Goal: Information Seeking & Learning: Learn about a topic

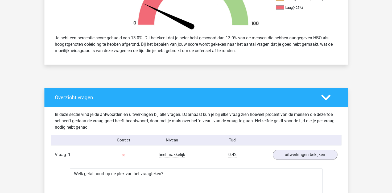
scroll to position [213, 0]
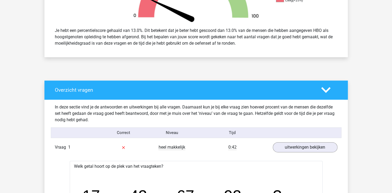
click at [323, 90] on icon at bounding box center [325, 89] width 9 height 9
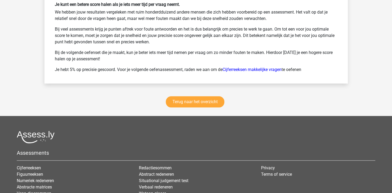
scroll to position [533, 0]
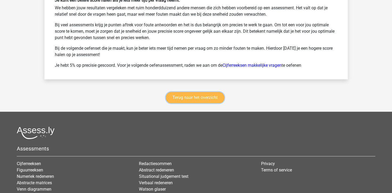
click at [193, 94] on link "Terug naar het overzicht" at bounding box center [195, 97] width 59 height 11
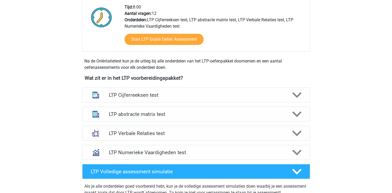
scroll to position [160, 0]
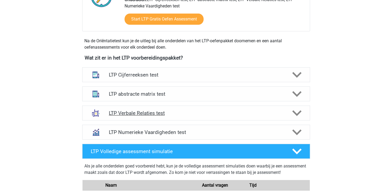
click at [296, 111] on icon at bounding box center [296, 113] width 9 height 9
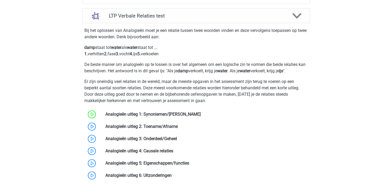
scroll to position [266, 0]
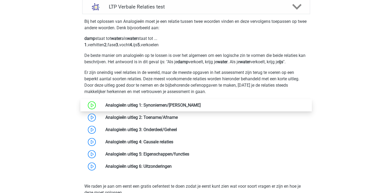
click at [201, 108] on link at bounding box center [201, 105] width 0 height 5
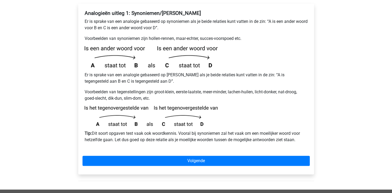
scroll to position [107, 0]
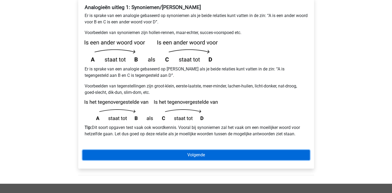
click at [182, 150] on link "Volgende" at bounding box center [196, 155] width 227 height 10
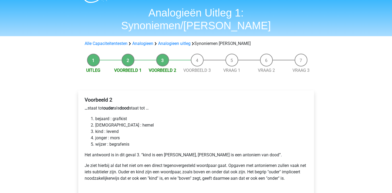
scroll to position [27, 0]
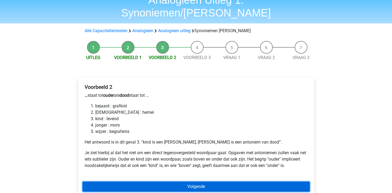
click at [170, 182] on link "Volgende" at bounding box center [196, 187] width 227 height 10
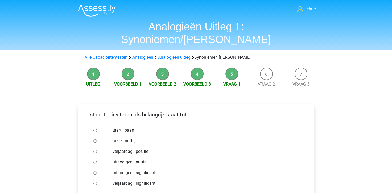
click at [94, 172] on input "uitnodigen | significant" at bounding box center [94, 173] width 3 height 3
radio input "true"
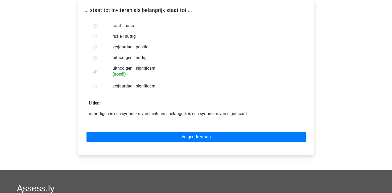
scroll to position [107, 0]
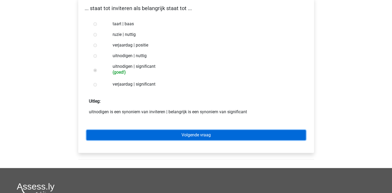
click at [250, 130] on link "Volgende vraag" at bounding box center [196, 135] width 219 height 10
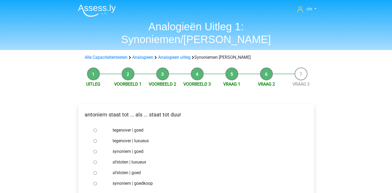
click at [95, 182] on input "synoniem | goedkoop" at bounding box center [94, 183] width 3 height 3
radio input "true"
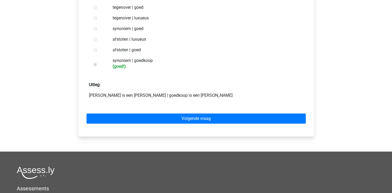
scroll to position [133, 0]
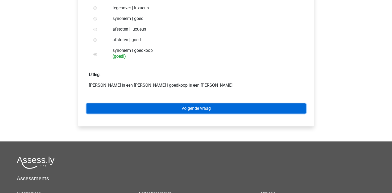
click at [195, 104] on link "Volgende vraag" at bounding box center [196, 109] width 219 height 10
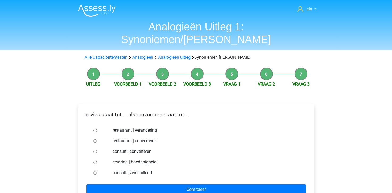
click at [96, 172] on input "consult | verschillend" at bounding box center [94, 173] width 3 height 3
radio input "true"
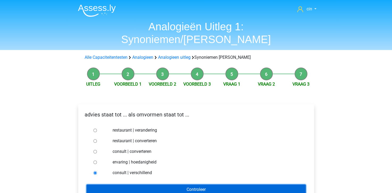
click at [110, 185] on input "Controleer" at bounding box center [196, 190] width 219 height 10
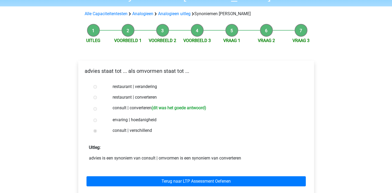
scroll to position [53, 0]
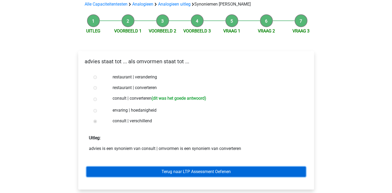
click at [191, 167] on link "Terug naar LTP Assessment Oefenen" at bounding box center [196, 172] width 219 height 10
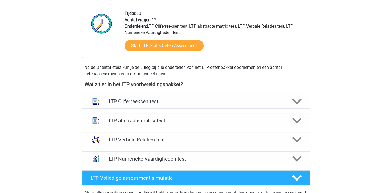
scroll to position [160, 0]
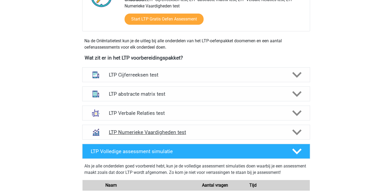
click at [224, 133] on h4 "LTP Numerieke Vaardigheden test" at bounding box center [196, 132] width 174 height 6
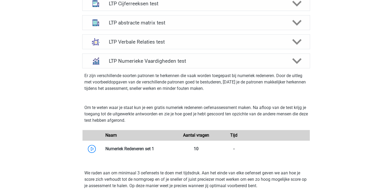
scroll to position [266, 0]
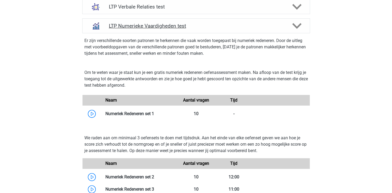
click at [145, 29] on h4 "LTP Numerieke Vaardigheden test" at bounding box center [196, 26] width 174 height 6
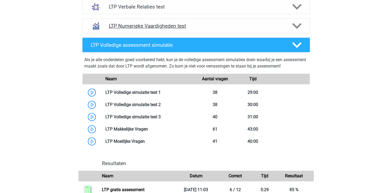
click at [146, 29] on div "LTP Numerieke Vaardigheden test" at bounding box center [196, 25] width 228 height 15
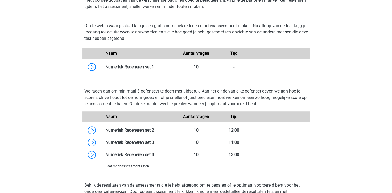
scroll to position [320, 0]
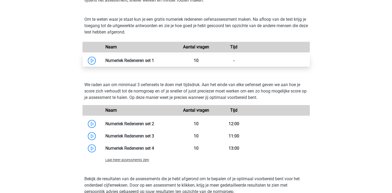
click at [154, 60] on link at bounding box center [154, 60] width 0 height 5
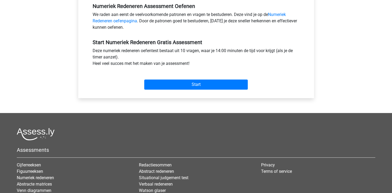
scroll to position [186, 0]
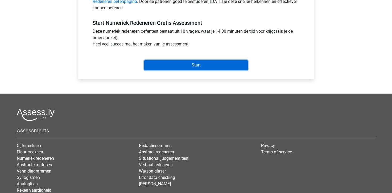
click at [194, 68] on input "Start" at bounding box center [196, 65] width 104 height 10
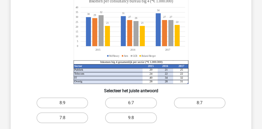
scroll to position [53, 0]
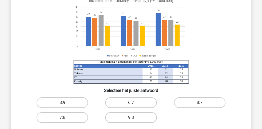
click at [67, 102] on label "8:9" at bounding box center [61, 102] width 51 height 11
click at [66, 103] on input "8:9" at bounding box center [63, 104] width 3 height 3
radio input "true"
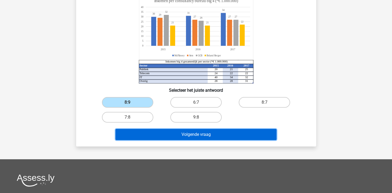
click at [162, 133] on button "Volgende vraag" at bounding box center [196, 134] width 161 height 11
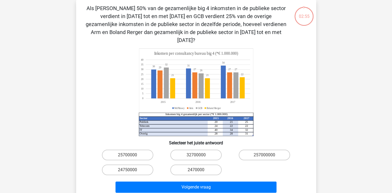
scroll to position [0, 0]
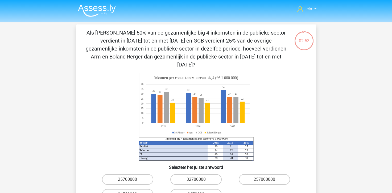
click at [91, 12] on img at bounding box center [97, 10] width 38 height 13
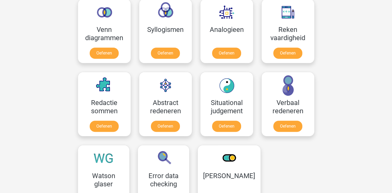
scroll to position [320, 0]
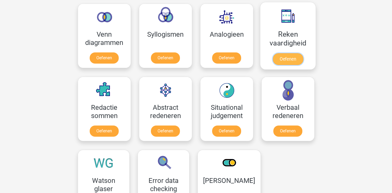
click at [280, 53] on link "Oefenen" at bounding box center [288, 59] width 30 height 12
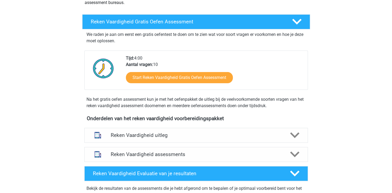
scroll to position [133, 0]
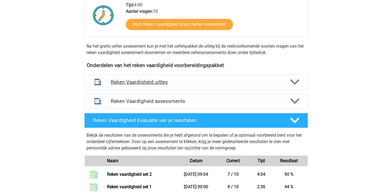
click at [123, 82] on h4 "Reken Vaardigheid uitleg" at bounding box center [196, 82] width 171 height 6
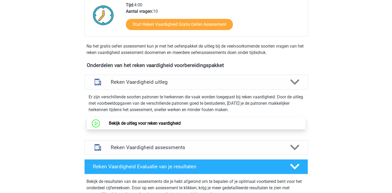
click at [140, 124] on link "Bekijk de uitleg voor reken vaardigheid" at bounding box center [145, 123] width 72 height 5
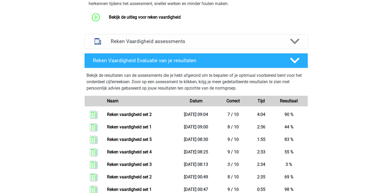
scroll to position [240, 0]
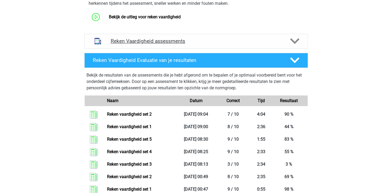
click at [211, 44] on h4 "Reken Vaardigheid assessments" at bounding box center [196, 41] width 171 height 6
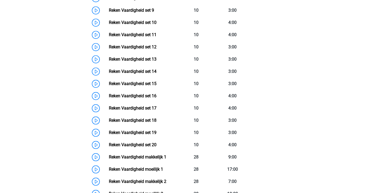
scroll to position [453, 0]
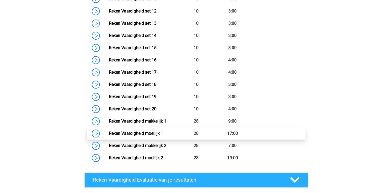
click at [135, 132] on link "Reken Vaardigheid moeilijk 1" at bounding box center [136, 133] width 54 height 5
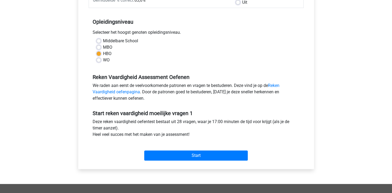
scroll to position [107, 0]
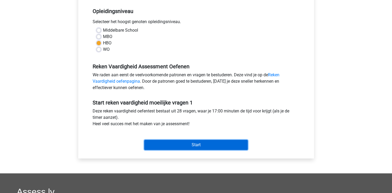
click at [196, 145] on input "Start" at bounding box center [196, 145] width 104 height 10
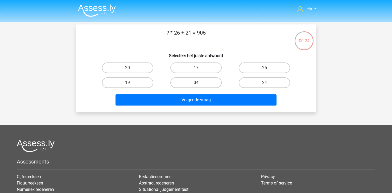
click at [192, 83] on label "34" at bounding box center [195, 83] width 51 height 11
click at [196, 83] on input "34" at bounding box center [197, 84] width 3 height 3
radio input "true"
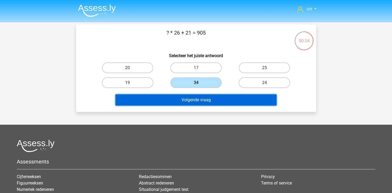
click at [182, 102] on button "Volgende vraag" at bounding box center [196, 100] width 161 height 11
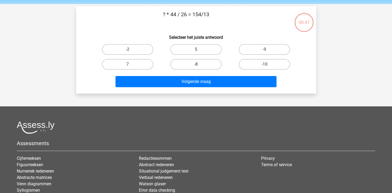
scroll to position [25, 0]
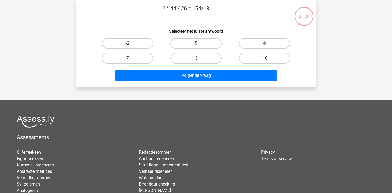
click at [126, 42] on label "-2" at bounding box center [127, 43] width 51 height 11
click at [128, 43] on input "-2" at bounding box center [129, 44] width 3 height 3
radio input "true"
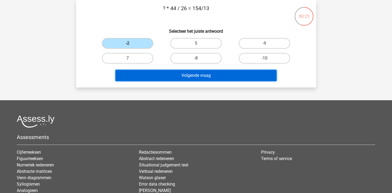
click at [178, 76] on button "Volgende vraag" at bounding box center [196, 75] width 161 height 11
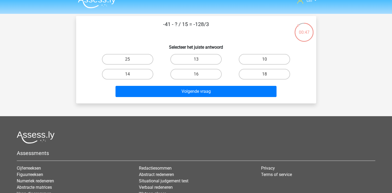
scroll to position [0, 0]
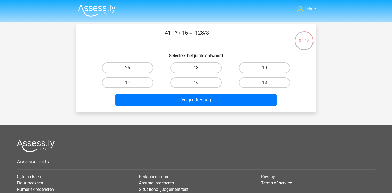
click at [182, 67] on label "13" at bounding box center [195, 68] width 51 height 11
click at [196, 68] on input "13" at bounding box center [197, 69] width 3 height 3
radio input "true"
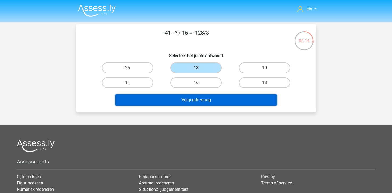
click at [186, 98] on button "Volgende vraag" at bounding box center [196, 100] width 161 height 11
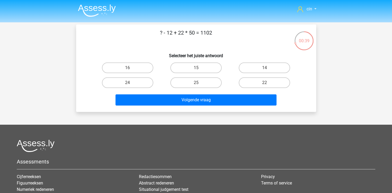
click at [268, 68] on input "14" at bounding box center [266, 69] width 3 height 3
radio input "true"
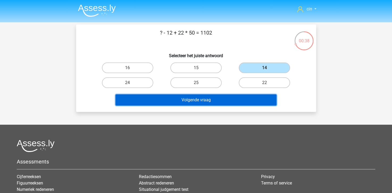
click at [193, 101] on button "Volgende vraag" at bounding box center [196, 100] width 161 height 11
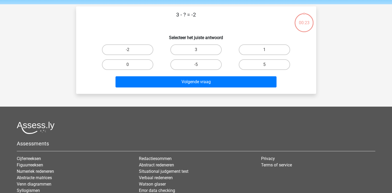
scroll to position [25, 0]
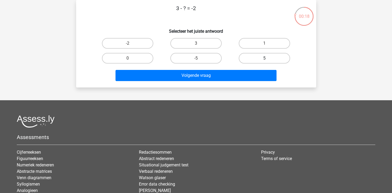
click at [266, 54] on label "5" at bounding box center [264, 58] width 51 height 11
click at [266, 58] on input "5" at bounding box center [266, 59] width 3 height 3
radio input "true"
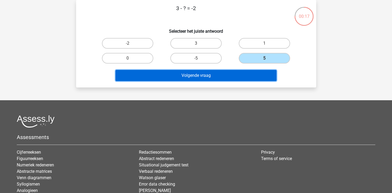
click at [194, 77] on button "Volgende vraag" at bounding box center [196, 75] width 161 height 11
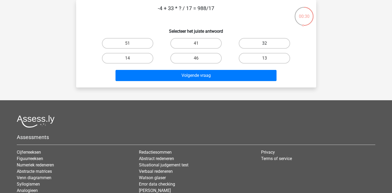
click at [254, 43] on label "32" at bounding box center [264, 43] width 51 height 11
click at [265, 43] on input "32" at bounding box center [266, 44] width 3 height 3
radio input "true"
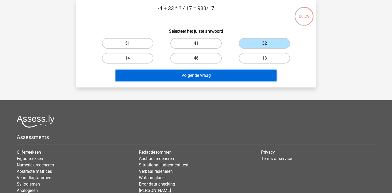
click at [174, 75] on button "Volgende vraag" at bounding box center [196, 75] width 161 height 11
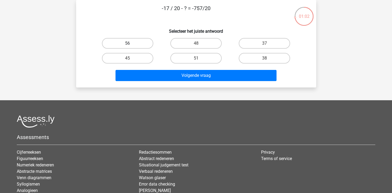
click at [113, 44] on label "56" at bounding box center [127, 43] width 51 height 11
click at [128, 44] on input "56" at bounding box center [129, 44] width 3 height 3
radio input "true"
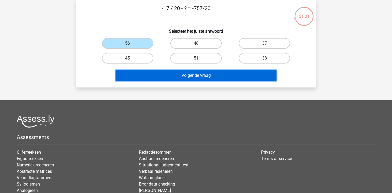
click at [190, 80] on button "Volgende vraag" at bounding box center [196, 75] width 161 height 11
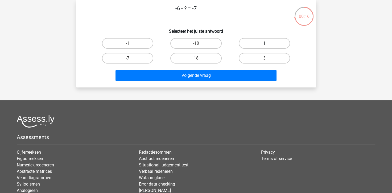
click at [263, 44] on label "1" at bounding box center [264, 43] width 51 height 11
click at [265, 44] on input "1" at bounding box center [266, 44] width 3 height 3
radio input "true"
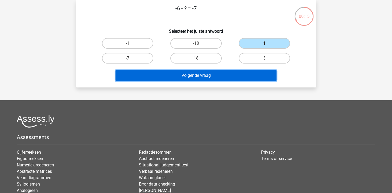
click at [218, 77] on button "Volgende vraag" at bounding box center [196, 75] width 161 height 11
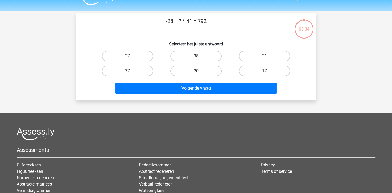
scroll to position [0, 0]
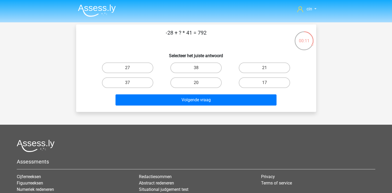
click at [267, 83] on input "17" at bounding box center [266, 84] width 3 height 3
radio input "true"
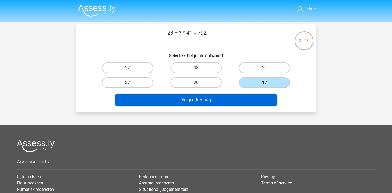
click at [198, 97] on button "Volgende vraag" at bounding box center [196, 100] width 161 height 11
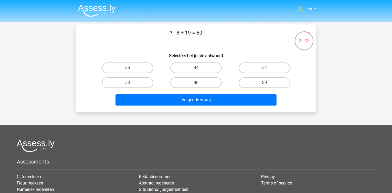
click at [263, 84] on label "39" at bounding box center [264, 83] width 51 height 11
click at [265, 84] on input "39" at bounding box center [266, 84] width 3 height 3
radio input "true"
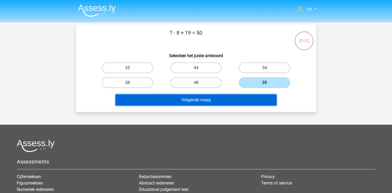
click at [245, 97] on button "Volgende vraag" at bounding box center [196, 100] width 161 height 11
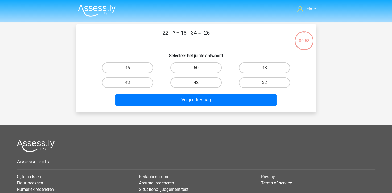
scroll to position [25, 0]
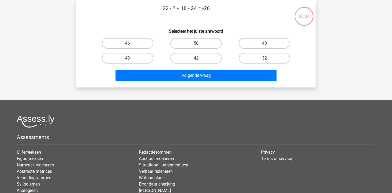
click at [275, 62] on label "32" at bounding box center [264, 58] width 51 height 11
click at [268, 62] on input "32" at bounding box center [266, 59] width 3 height 3
radio input "true"
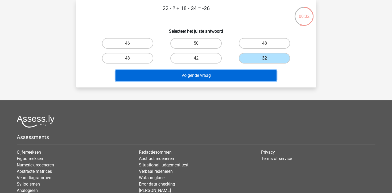
click at [187, 78] on button "Volgende vraag" at bounding box center [196, 75] width 161 height 11
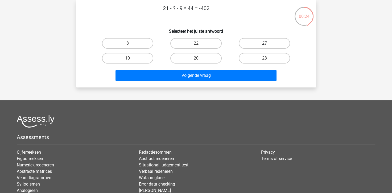
drag, startPoint x: 260, startPoint y: 42, endPoint x: 257, endPoint y: 39, distance: 3.8
click at [260, 40] on label "27" at bounding box center [264, 43] width 51 height 11
click at [265, 43] on input "27" at bounding box center [266, 44] width 3 height 3
radio input "true"
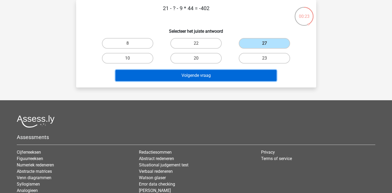
click at [173, 74] on button "Volgende vraag" at bounding box center [196, 75] width 161 height 11
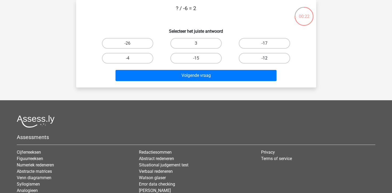
click at [253, 59] on label "-12" at bounding box center [264, 58] width 51 height 11
click at [265, 59] on input "-12" at bounding box center [266, 59] width 3 height 3
radio input "true"
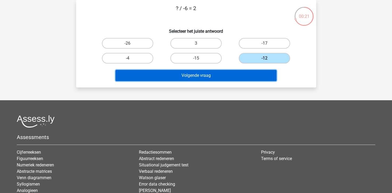
click at [214, 72] on button "Volgende vraag" at bounding box center [196, 75] width 161 height 11
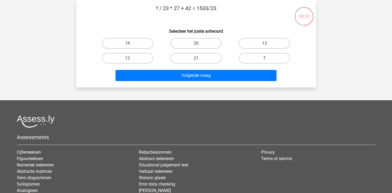
click at [260, 58] on label "7" at bounding box center [264, 58] width 51 height 11
click at [265, 58] on input "7" at bounding box center [266, 59] width 3 height 3
radio input "true"
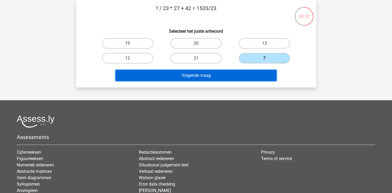
click at [187, 74] on button "Volgende vraag" at bounding box center [196, 75] width 161 height 11
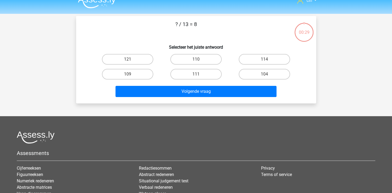
scroll to position [0, 0]
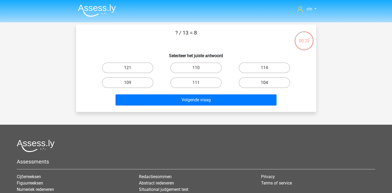
click at [261, 81] on label "104" at bounding box center [264, 83] width 51 height 11
click at [265, 83] on input "104" at bounding box center [266, 84] width 3 height 3
radio input "true"
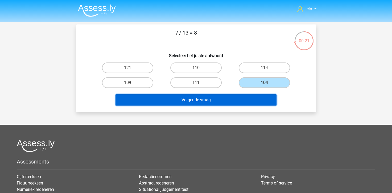
click at [208, 100] on button "Volgende vraag" at bounding box center [196, 100] width 161 height 11
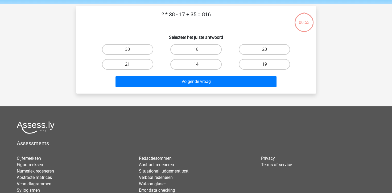
scroll to position [25, 0]
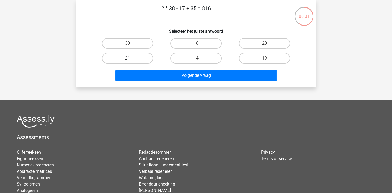
click at [130, 56] on label "21" at bounding box center [127, 58] width 51 height 11
click at [130, 58] on input "21" at bounding box center [129, 59] width 3 height 3
radio input "true"
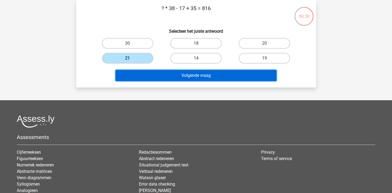
click at [147, 80] on button "Volgende vraag" at bounding box center [196, 75] width 161 height 11
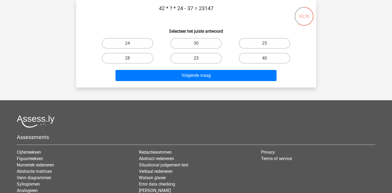
click at [181, 61] on label "23" at bounding box center [195, 58] width 51 height 11
click at [196, 61] on input "23" at bounding box center [197, 59] width 3 height 3
radio input "true"
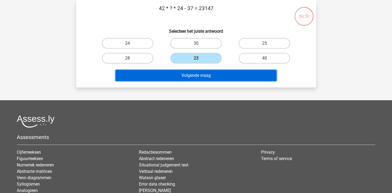
click at [185, 77] on button "Volgende vraag" at bounding box center [196, 75] width 161 height 11
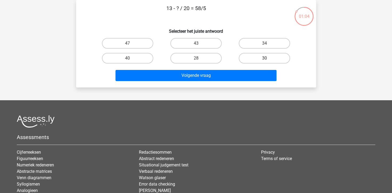
click at [270, 54] on label "30" at bounding box center [264, 58] width 51 height 11
click at [268, 58] on input "30" at bounding box center [266, 59] width 3 height 3
radio input "true"
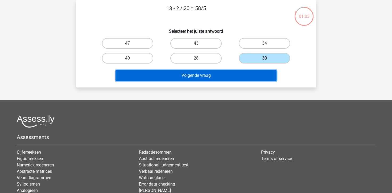
click at [237, 72] on button "Volgende vraag" at bounding box center [196, 75] width 161 height 11
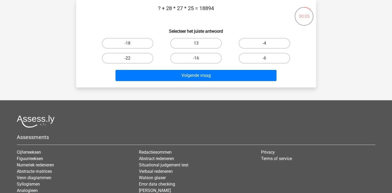
click at [131, 58] on label "-22" at bounding box center [127, 58] width 51 height 11
click at [131, 58] on input "-22" at bounding box center [129, 59] width 3 height 3
radio input "true"
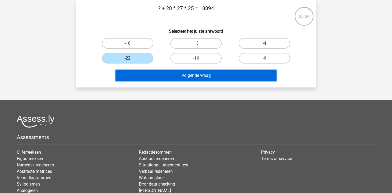
click at [198, 77] on button "Volgende vraag" at bounding box center [196, 75] width 161 height 11
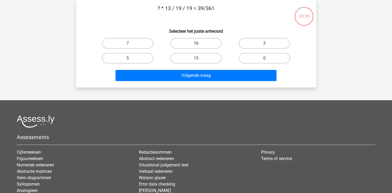
click at [186, 42] on label "16" at bounding box center [195, 43] width 51 height 11
click at [196, 43] on input "16" at bounding box center [197, 44] width 3 height 3
radio input "true"
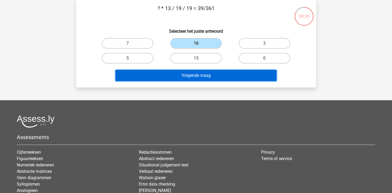
click at [191, 72] on button "Volgende vraag" at bounding box center [196, 75] width 161 height 11
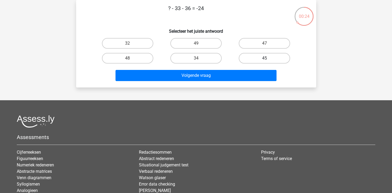
click at [264, 58] on label "45" at bounding box center [264, 58] width 51 height 11
click at [265, 58] on input "45" at bounding box center [266, 59] width 3 height 3
radio input "true"
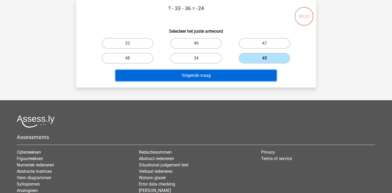
click at [233, 72] on button "Volgende vraag" at bounding box center [196, 75] width 161 height 11
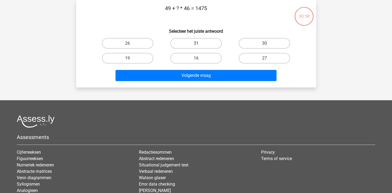
click at [202, 44] on label "31" at bounding box center [195, 43] width 51 height 11
click at [199, 44] on input "31" at bounding box center [197, 44] width 3 height 3
radio input "true"
click at [253, 42] on label "30" at bounding box center [264, 43] width 51 height 11
click at [265, 43] on input "30" at bounding box center [266, 44] width 3 height 3
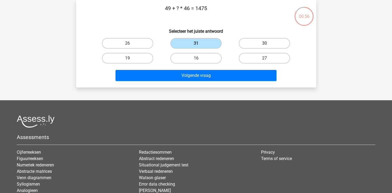
radio input "true"
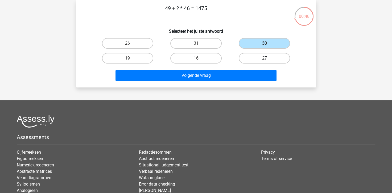
click at [245, 55] on label "27" at bounding box center [264, 58] width 51 height 11
click at [265, 58] on input "27" at bounding box center [266, 59] width 3 height 3
radio input "true"
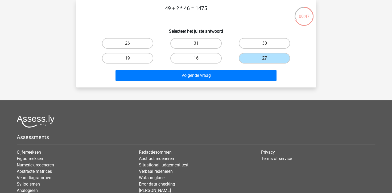
click at [213, 68] on div "Volgende vraag" at bounding box center [196, 75] width 223 height 18
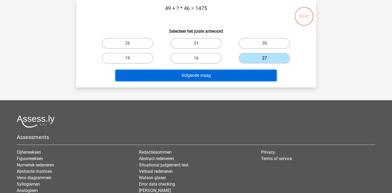
click at [213, 71] on button "Volgende vraag" at bounding box center [196, 75] width 161 height 11
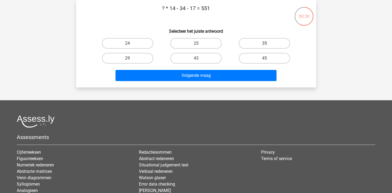
click at [268, 47] on div "35" at bounding box center [265, 43] width 64 height 11
click at [259, 39] on label "35" at bounding box center [264, 43] width 51 height 11
click at [265, 43] on input "35" at bounding box center [266, 44] width 3 height 3
radio input "true"
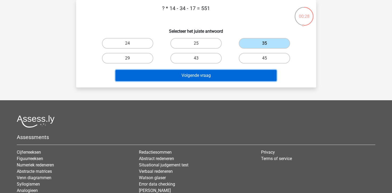
click at [192, 75] on button "Volgende vraag" at bounding box center [196, 75] width 161 height 11
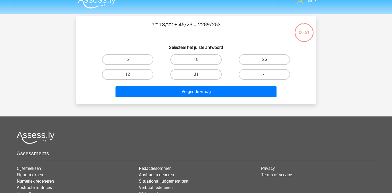
scroll to position [0, 0]
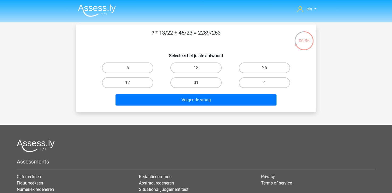
click at [123, 65] on label "6" at bounding box center [127, 68] width 51 height 11
click at [128, 68] on input "6" at bounding box center [129, 69] width 3 height 3
radio input "true"
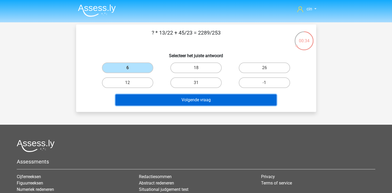
click at [157, 97] on button "Volgende vraag" at bounding box center [196, 100] width 161 height 11
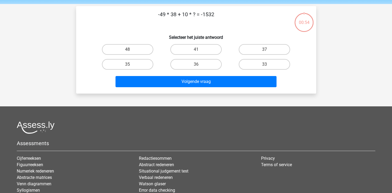
scroll to position [25, 0]
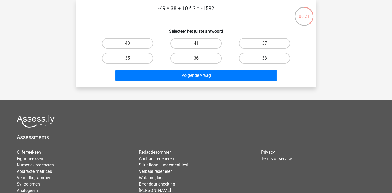
click at [273, 62] on label "33" at bounding box center [264, 58] width 51 height 11
click at [268, 62] on input "33" at bounding box center [266, 59] width 3 height 3
radio input "true"
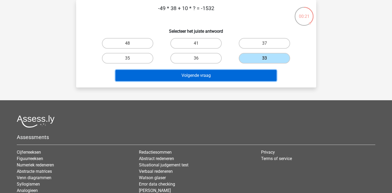
click at [230, 74] on button "Volgende vraag" at bounding box center [196, 75] width 161 height 11
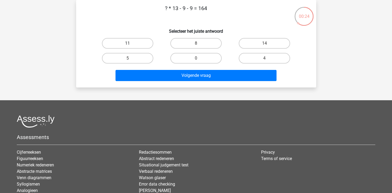
click at [144, 43] on label "11" at bounding box center [127, 43] width 51 height 11
click at [131, 43] on input "11" at bounding box center [129, 44] width 3 height 3
radio input "true"
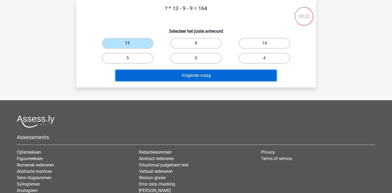
click at [166, 76] on button "Volgende vraag" at bounding box center [196, 75] width 161 height 11
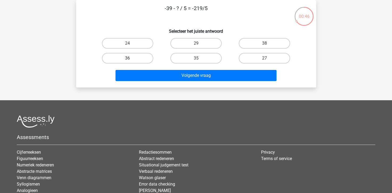
click at [145, 53] on label "36" at bounding box center [127, 58] width 51 height 11
click at [131, 58] on input "36" at bounding box center [129, 59] width 3 height 3
radio input "true"
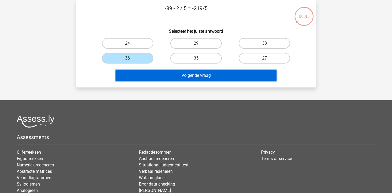
click at [157, 75] on button "Volgende vraag" at bounding box center [196, 75] width 161 height 11
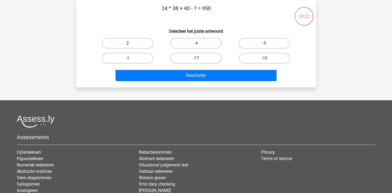
click at [138, 43] on label "2" at bounding box center [127, 43] width 51 height 11
click at [131, 43] on input "2" at bounding box center [129, 44] width 3 height 3
radio input "true"
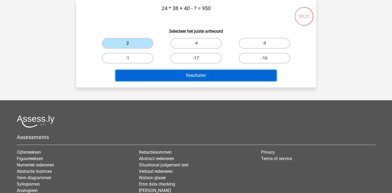
click at [174, 79] on button "Resultaten" at bounding box center [196, 75] width 161 height 11
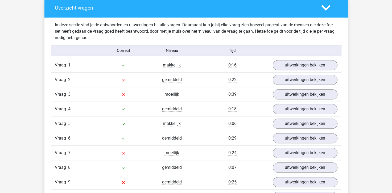
scroll to position [320, 0]
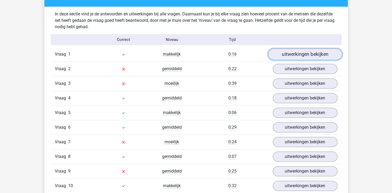
click at [283, 55] on link "uitwerkingen bekijken" at bounding box center [305, 55] width 74 height 12
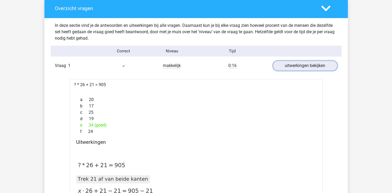
scroll to position [266, 0]
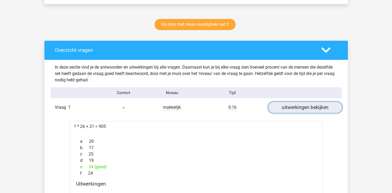
click at [306, 108] on link "uitwerkingen bekijken" at bounding box center [305, 108] width 74 height 12
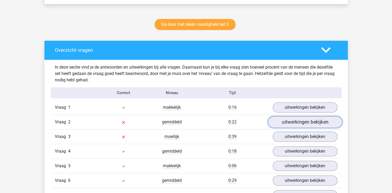
click at [283, 121] on link "uitwerkingen bekijken" at bounding box center [305, 123] width 74 height 12
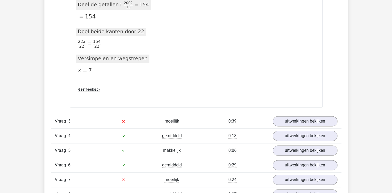
scroll to position [693, 0]
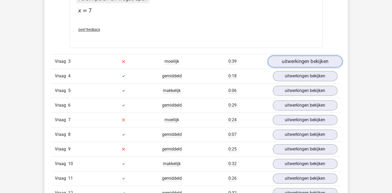
click at [302, 58] on link "uitwerkingen bekijken" at bounding box center [305, 62] width 74 height 12
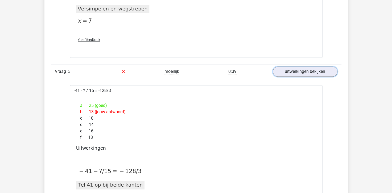
scroll to position [666, 0]
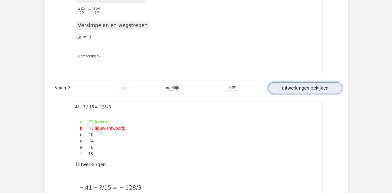
click at [277, 91] on link "uitwerkingen bekijken" at bounding box center [305, 88] width 74 height 12
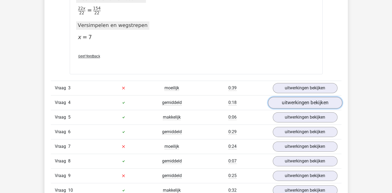
click at [280, 102] on link "uitwerkingen bekijken" at bounding box center [305, 103] width 74 height 12
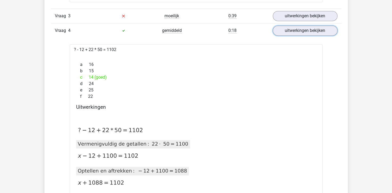
scroll to position [719, 0]
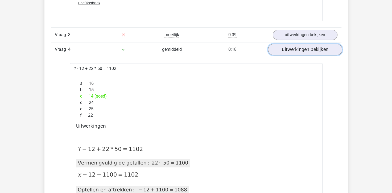
click at [284, 53] on link "uitwerkingen bekijken" at bounding box center [305, 50] width 74 height 12
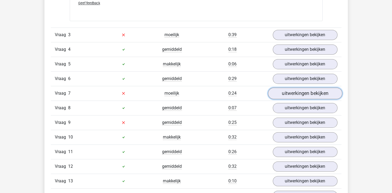
click at [288, 91] on link "uitwerkingen bekijken" at bounding box center [305, 94] width 74 height 12
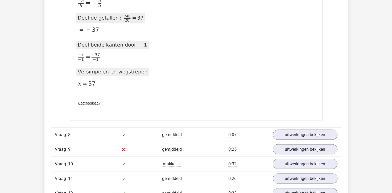
scroll to position [1039, 0]
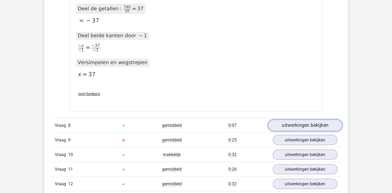
click at [291, 123] on link "uitwerkingen bekijken" at bounding box center [305, 126] width 74 height 12
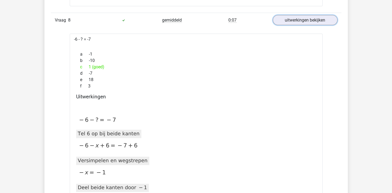
scroll to position [1145, 0]
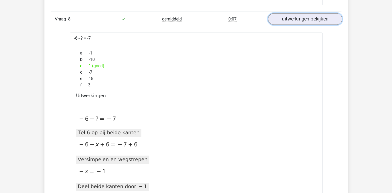
click at [311, 17] on link "uitwerkingen bekijken" at bounding box center [305, 20] width 74 height 12
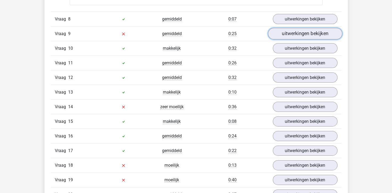
click at [290, 29] on link "uitwerkingen bekijken" at bounding box center [305, 34] width 74 height 12
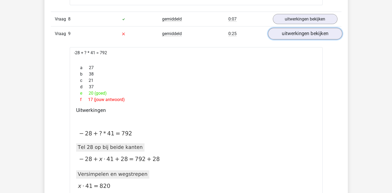
click at [284, 36] on link "uitwerkingen bekijken" at bounding box center [305, 34] width 74 height 12
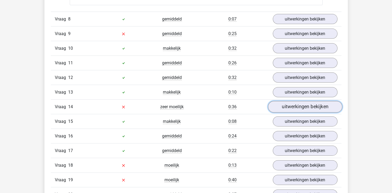
click at [284, 103] on link "uitwerkingen bekijken" at bounding box center [305, 107] width 74 height 12
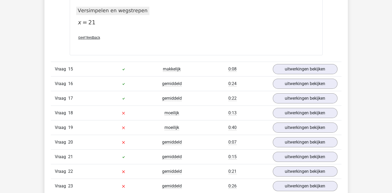
scroll to position [1705, 0]
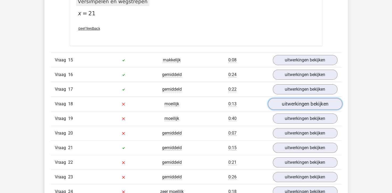
click at [285, 98] on link "uitwerkingen bekijken" at bounding box center [305, 104] width 74 height 12
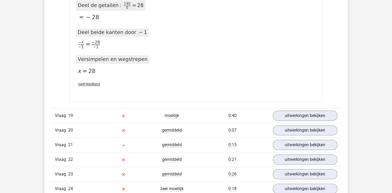
scroll to position [2291, 0]
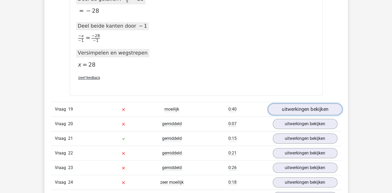
click at [278, 104] on link "uitwerkingen bekijken" at bounding box center [305, 110] width 74 height 12
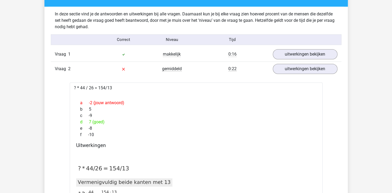
scroll to position [133, 0]
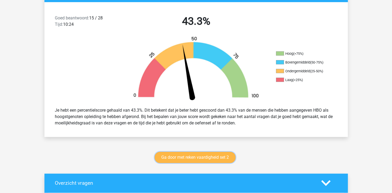
click at [193, 158] on link "Ga door met reken vaardigheid set 2" at bounding box center [195, 157] width 81 height 11
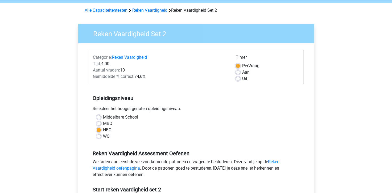
scroll to position [80, 0]
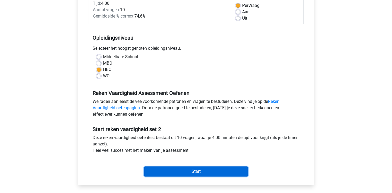
click at [192, 168] on input "Start" at bounding box center [196, 172] width 104 height 10
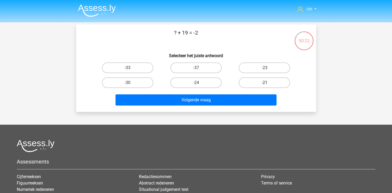
click at [249, 80] on label "-21" at bounding box center [264, 83] width 51 height 11
click at [265, 83] on input "-21" at bounding box center [266, 84] width 3 height 3
radio input "true"
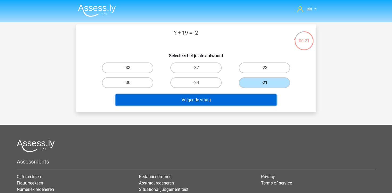
click at [240, 99] on button "Volgende vraag" at bounding box center [196, 100] width 161 height 11
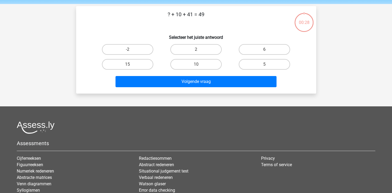
scroll to position [25, 0]
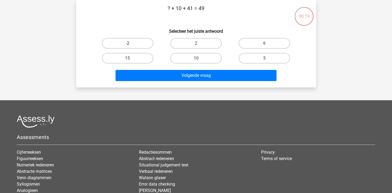
click at [144, 42] on label "-2" at bounding box center [127, 43] width 51 height 11
click at [131, 43] on input "-2" at bounding box center [129, 44] width 3 height 3
radio input "true"
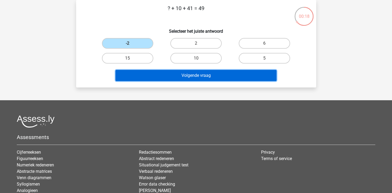
click at [171, 72] on button "Volgende vraag" at bounding box center [196, 75] width 161 height 11
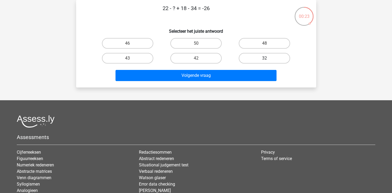
click at [262, 60] on label "32" at bounding box center [264, 58] width 51 height 11
click at [265, 60] on input "32" at bounding box center [266, 59] width 3 height 3
radio input "true"
click at [192, 81] on div "Volgende vraag" at bounding box center [196, 76] width 206 height 13
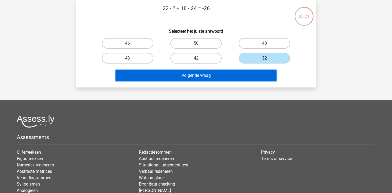
click at [190, 78] on button "Volgende vraag" at bounding box center [196, 75] width 161 height 11
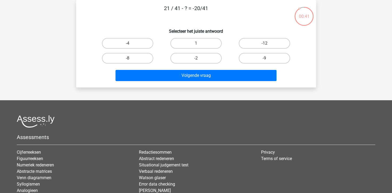
click at [209, 14] on p "21 / 41 - ? = -20/41" at bounding box center [186, 12] width 203 height 16
click at [178, 38] on label "1" at bounding box center [195, 43] width 51 height 11
click at [196, 43] on input "1" at bounding box center [197, 44] width 3 height 3
radio input "true"
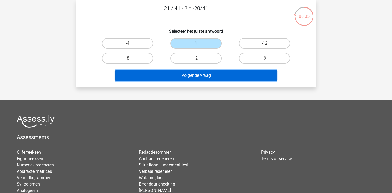
click at [183, 77] on button "Volgende vraag" at bounding box center [196, 75] width 161 height 11
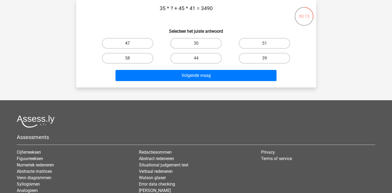
click at [136, 39] on div "35 * ? + 45 * 41 = 3490 Selecteer het juiste antwoord 47 30 51 58" at bounding box center [196, 43] width 236 height 79
click at [136, 40] on label "47" at bounding box center [127, 43] width 51 height 11
click at [131, 43] on input "47" at bounding box center [129, 44] width 3 height 3
radio input "true"
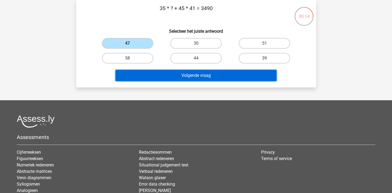
click at [179, 72] on button "Volgende vraag" at bounding box center [196, 75] width 161 height 11
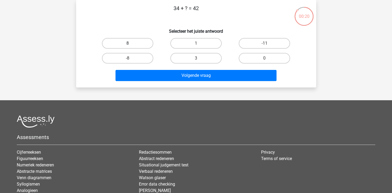
click at [127, 45] on label "8" at bounding box center [127, 43] width 51 height 11
click at [128, 45] on input "8" at bounding box center [129, 44] width 3 height 3
radio input "true"
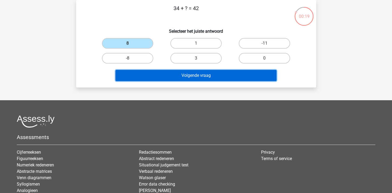
click at [154, 77] on button "Volgende vraag" at bounding box center [196, 75] width 161 height 11
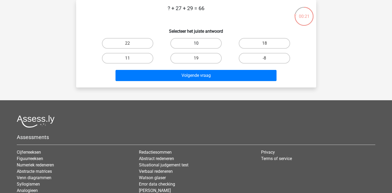
click at [190, 46] on label "10" at bounding box center [195, 43] width 51 height 11
click at [196, 46] on input "10" at bounding box center [197, 44] width 3 height 3
radio input "true"
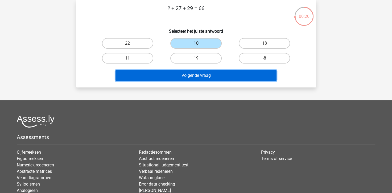
click at [177, 74] on button "Volgende vraag" at bounding box center [196, 75] width 161 height 11
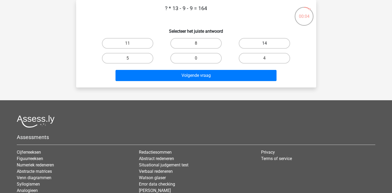
click at [254, 40] on label "14" at bounding box center [264, 43] width 51 height 11
click at [265, 43] on input "14" at bounding box center [266, 44] width 3 height 3
radio input "true"
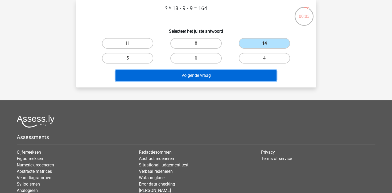
click at [231, 75] on button "Volgende vraag" at bounding box center [196, 75] width 161 height 11
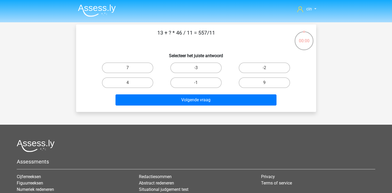
scroll to position [25, 0]
click at [253, 83] on label "104" at bounding box center [264, 83] width 51 height 11
click at [265, 83] on input "104" at bounding box center [266, 84] width 3 height 3
radio input "true"
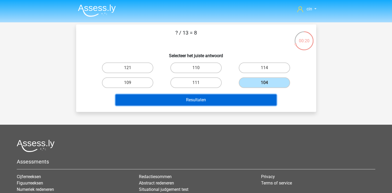
click at [244, 98] on button "Resultaten" at bounding box center [196, 100] width 161 height 11
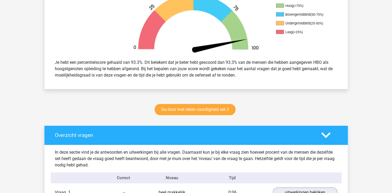
scroll to position [213, 0]
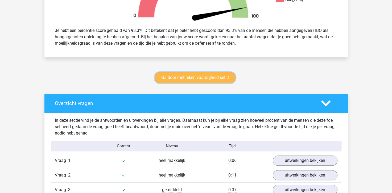
click at [172, 74] on link "Ga door met reken vaardigheid set 3" at bounding box center [195, 77] width 81 height 11
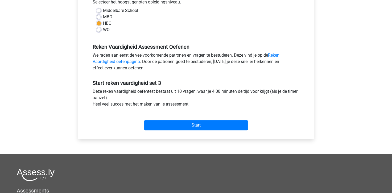
scroll to position [133, 0]
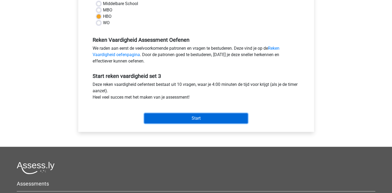
click at [192, 120] on input "Start" at bounding box center [196, 118] width 104 height 10
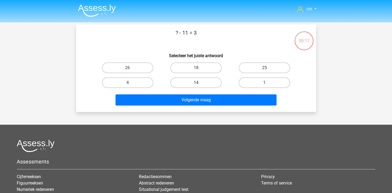
click at [184, 85] on label "14" at bounding box center [195, 83] width 51 height 11
click at [196, 85] on input "14" at bounding box center [197, 84] width 3 height 3
radio input "true"
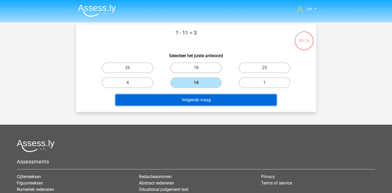
click at [189, 101] on button "Volgende vraag" at bounding box center [196, 100] width 161 height 11
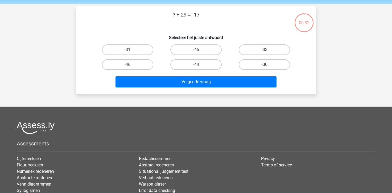
scroll to position [25, 0]
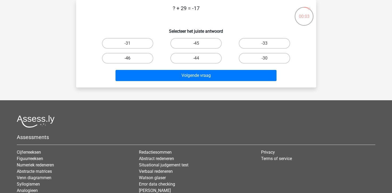
click at [111, 58] on label "-46" at bounding box center [127, 58] width 51 height 11
click at [128, 58] on input "-46" at bounding box center [129, 59] width 3 height 3
radio input "true"
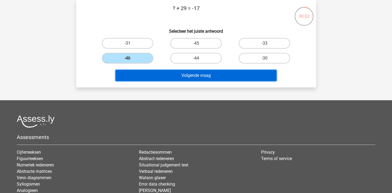
click at [135, 74] on button "Volgende vraag" at bounding box center [196, 75] width 161 height 11
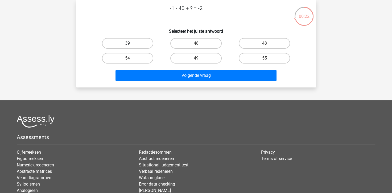
click at [137, 41] on label "39" at bounding box center [127, 43] width 51 height 11
click at [131, 43] on input "39" at bounding box center [129, 44] width 3 height 3
radio input "true"
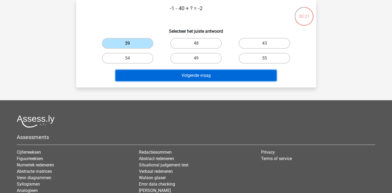
click at [173, 75] on button "Volgende vraag" at bounding box center [196, 75] width 161 height 11
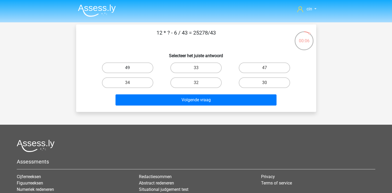
click at [135, 70] on label "49" at bounding box center [127, 68] width 51 height 11
click at [131, 70] on input "49" at bounding box center [129, 69] width 3 height 3
radio input "true"
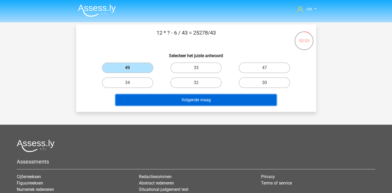
click at [163, 102] on button "Volgende vraag" at bounding box center [196, 100] width 161 height 11
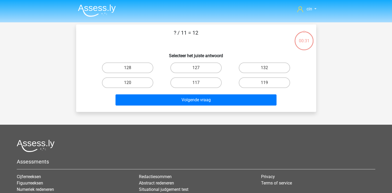
scroll to position [25, 0]
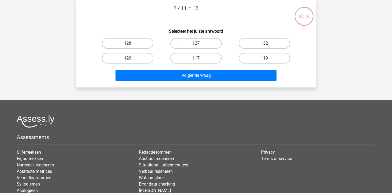
click at [242, 44] on label "132" at bounding box center [264, 43] width 51 height 11
click at [265, 44] on input "132" at bounding box center [266, 44] width 3 height 3
radio input "true"
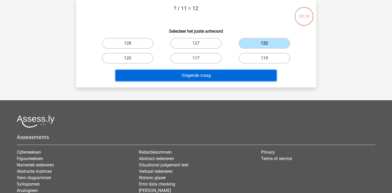
click at [228, 78] on button "Volgende vraag" at bounding box center [196, 75] width 161 height 11
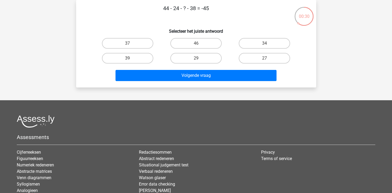
click at [272, 52] on div "27" at bounding box center [264, 58] width 68 height 15
click at [268, 56] on label "27" at bounding box center [264, 58] width 51 height 11
click at [268, 58] on input "27" at bounding box center [266, 59] width 3 height 3
radio input "true"
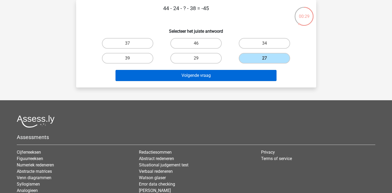
drag, startPoint x: 249, startPoint y: 68, endPoint x: 244, endPoint y: 71, distance: 5.8
click at [246, 70] on div "Volgende vraag" at bounding box center [196, 75] width 223 height 18
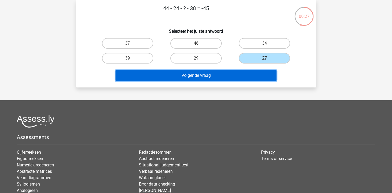
click at [196, 76] on button "Volgende vraag" at bounding box center [196, 75] width 161 height 11
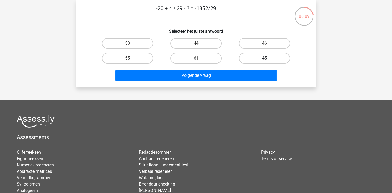
click at [262, 58] on label "45" at bounding box center [264, 58] width 51 height 11
click at [265, 58] on input "45" at bounding box center [266, 59] width 3 height 3
radio input "true"
drag, startPoint x: 261, startPoint y: 46, endPoint x: 257, endPoint y: 46, distance: 4.0
click at [261, 46] on label "46" at bounding box center [264, 43] width 51 height 11
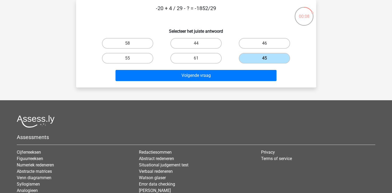
click at [265, 46] on input "46" at bounding box center [266, 44] width 3 height 3
radio input "true"
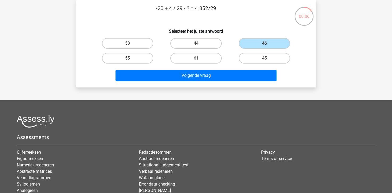
click at [120, 44] on label "58" at bounding box center [127, 43] width 51 height 11
click at [128, 44] on input "58" at bounding box center [129, 44] width 3 height 3
radio input "true"
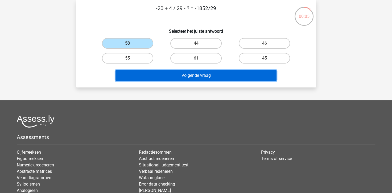
click at [160, 72] on button "Volgende vraag" at bounding box center [196, 75] width 161 height 11
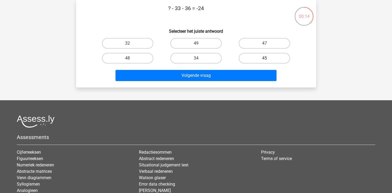
click at [247, 57] on label "45" at bounding box center [264, 58] width 51 height 11
click at [265, 58] on input "45" at bounding box center [266, 59] width 3 height 3
radio input "true"
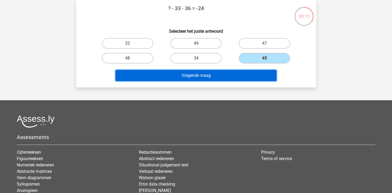
click at [228, 77] on button "Volgende vraag" at bounding box center [196, 75] width 161 height 11
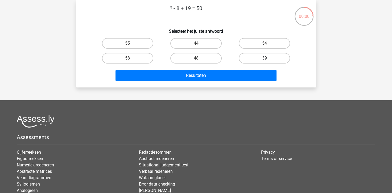
click at [255, 58] on label "39" at bounding box center [264, 58] width 51 height 11
click at [265, 58] on input "39" at bounding box center [266, 59] width 3 height 3
radio input "true"
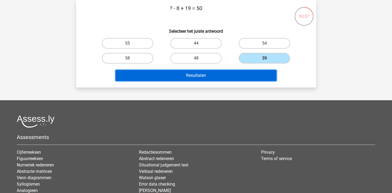
click at [239, 74] on button "Resultaten" at bounding box center [196, 75] width 161 height 11
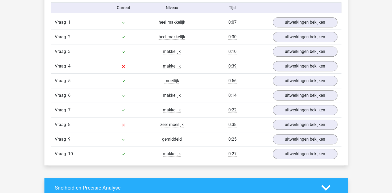
scroll to position [346, 0]
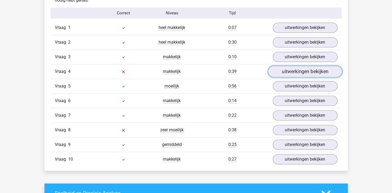
click at [280, 72] on link "uitwerkingen bekijken" at bounding box center [305, 72] width 74 height 12
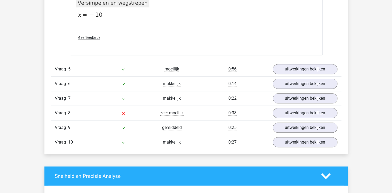
scroll to position [613, 0]
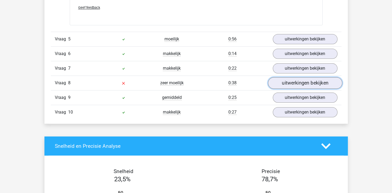
click at [284, 86] on link "uitwerkingen bekijken" at bounding box center [305, 83] width 74 height 12
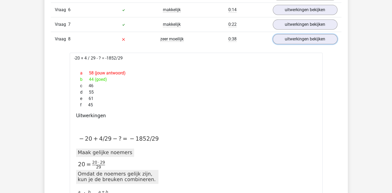
scroll to position [666, 0]
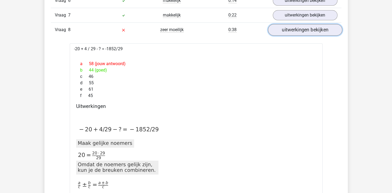
click at [281, 31] on link "uitwerkingen bekijken" at bounding box center [305, 30] width 74 height 12
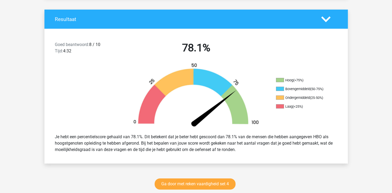
scroll to position [0, 0]
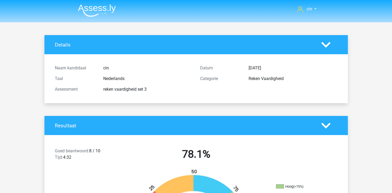
click at [91, 12] on img at bounding box center [97, 10] width 38 height 13
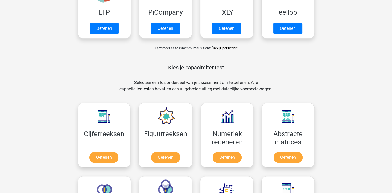
scroll to position [160, 0]
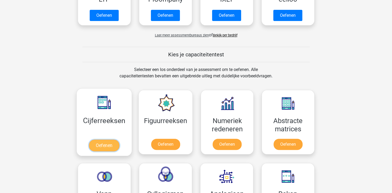
click at [93, 140] on link "Oefenen" at bounding box center [104, 146] width 30 height 12
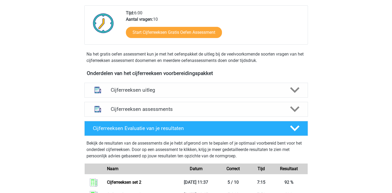
scroll to position [133, 0]
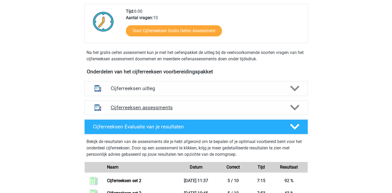
click at [158, 111] on h4 "Cijferreeksen assessments" at bounding box center [196, 108] width 171 height 6
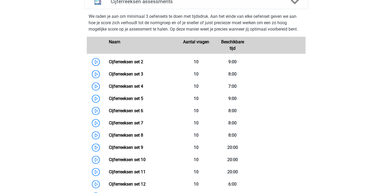
scroll to position [240, 0]
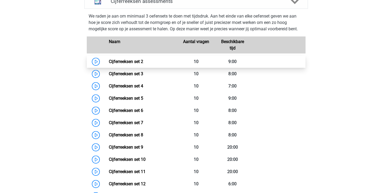
click at [140, 64] on link "Cijferreeksen set 2" at bounding box center [126, 61] width 34 height 5
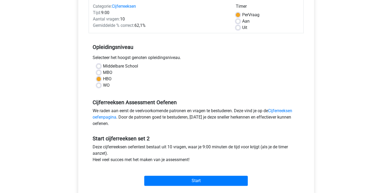
scroll to position [80, 0]
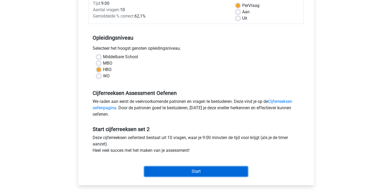
click at [193, 174] on input "Start" at bounding box center [196, 172] width 104 height 10
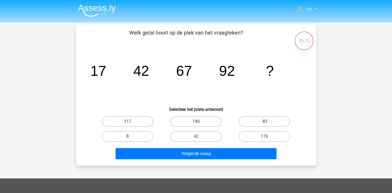
click at [132, 116] on div "117" at bounding box center [127, 121] width 68 height 15
click at [136, 121] on label "117" at bounding box center [127, 121] width 51 height 11
click at [131, 122] on input "117" at bounding box center [129, 123] width 3 height 3
radio input "true"
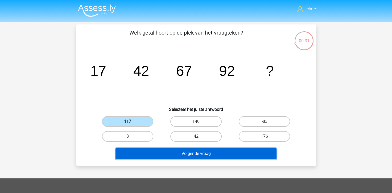
click at [159, 152] on button "Volgende vraag" at bounding box center [196, 153] width 161 height 11
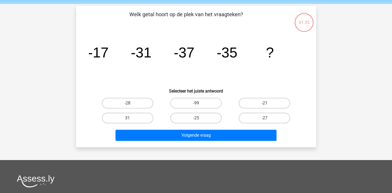
scroll to position [25, 0]
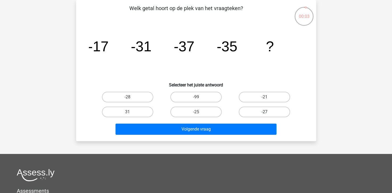
click at [258, 112] on label "-27" at bounding box center [264, 112] width 51 height 11
click at [265, 112] on input "-27" at bounding box center [266, 113] width 3 height 3
radio input "true"
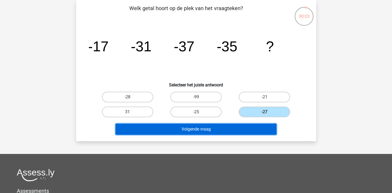
click at [230, 131] on button "Volgende vraag" at bounding box center [196, 129] width 161 height 11
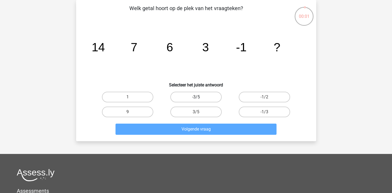
click at [201, 97] on label "-3/5" at bounding box center [195, 97] width 51 height 11
click at [199, 97] on input "-3/5" at bounding box center [197, 98] width 3 height 3
radio input "true"
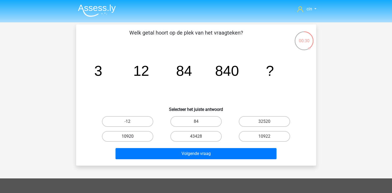
click at [120, 137] on label "10920" at bounding box center [127, 136] width 51 height 11
click at [128, 137] on input "10920" at bounding box center [129, 138] width 3 height 3
radio input "true"
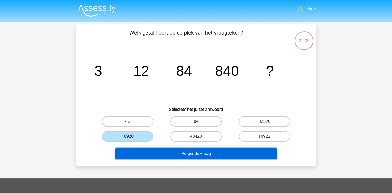
click at [130, 152] on button "Volgende vraag" at bounding box center [196, 153] width 161 height 11
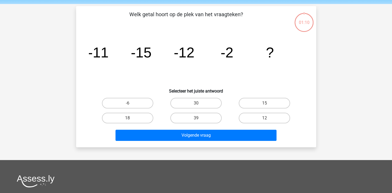
scroll to position [25, 0]
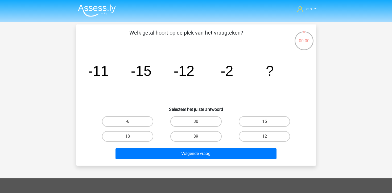
scroll to position [25, 0]
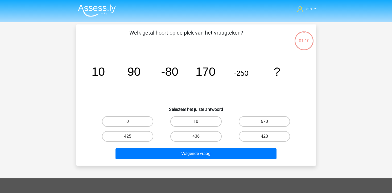
scroll to position [25, 0]
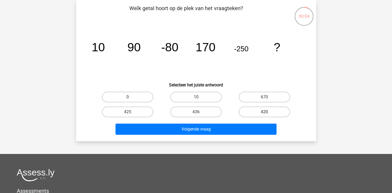
click at [250, 112] on label "420" at bounding box center [264, 112] width 51 height 11
click at [265, 112] on input "420" at bounding box center [266, 113] width 3 height 3
radio input "true"
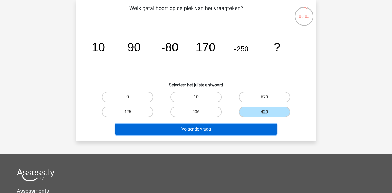
click at [240, 128] on button "Volgende vraag" at bounding box center [196, 129] width 161 height 11
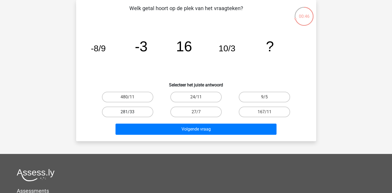
click at [135, 112] on label "281/33" at bounding box center [127, 112] width 51 height 11
click at [131, 112] on input "281/33" at bounding box center [129, 113] width 3 height 3
radio input "true"
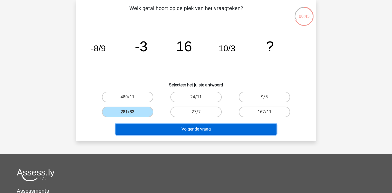
click at [142, 128] on button "Volgende vraag" at bounding box center [196, 129] width 161 height 11
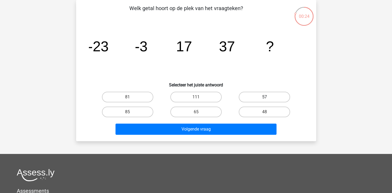
click at [259, 100] on label "57" at bounding box center [264, 97] width 51 height 11
click at [265, 100] on input "57" at bounding box center [266, 98] width 3 height 3
radio input "true"
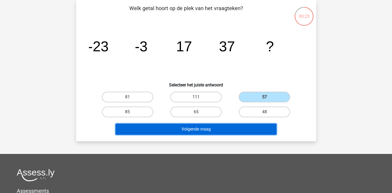
click at [238, 132] on button "Volgende vraag" at bounding box center [196, 129] width 161 height 11
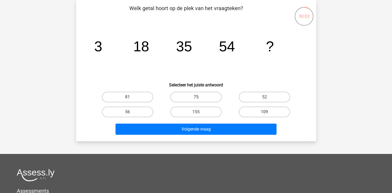
click at [199, 92] on label "75" at bounding box center [195, 97] width 51 height 11
click at [199, 97] on input "75" at bounding box center [197, 98] width 3 height 3
radio input "true"
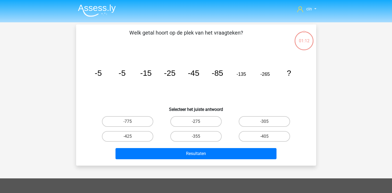
scroll to position [25, 0]
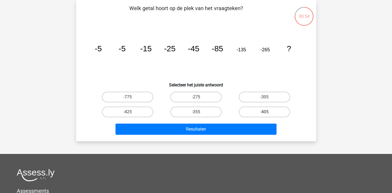
click at [255, 113] on label "-405" at bounding box center [264, 112] width 51 height 11
click at [265, 113] on input "-405" at bounding box center [266, 113] width 3 height 3
radio input "true"
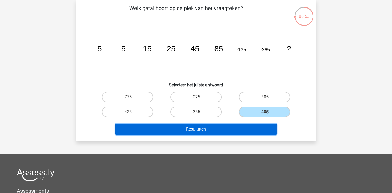
click at [246, 130] on button "Resultaten" at bounding box center [196, 129] width 161 height 11
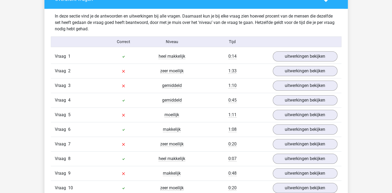
scroll to position [320, 0]
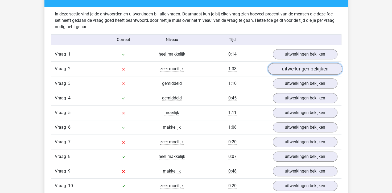
click at [286, 68] on link "uitwerkingen bekijken" at bounding box center [305, 69] width 74 height 12
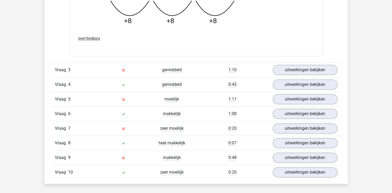
scroll to position [613, 0]
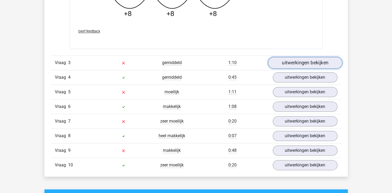
click at [292, 63] on link "uitwerkingen bekijken" at bounding box center [305, 63] width 74 height 12
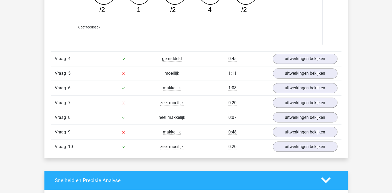
scroll to position [906, 0]
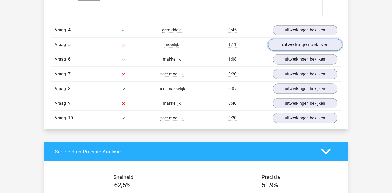
click at [295, 47] on link "uitwerkingen bekijken" at bounding box center [305, 45] width 74 height 12
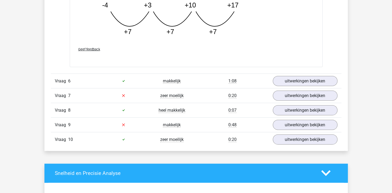
scroll to position [1199, 0]
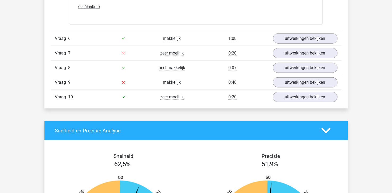
drag, startPoint x: 274, startPoint y: 90, endPoint x: 208, endPoint y: 50, distance: 77.5
click at [208, 50] on div "0:20" at bounding box center [232, 53] width 73 height 6
click at [282, 49] on link "uitwerkingen bekijken" at bounding box center [305, 53] width 74 height 12
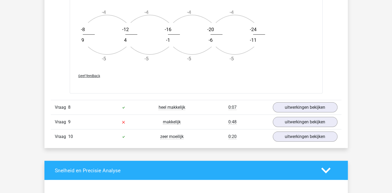
scroll to position [1492, 0]
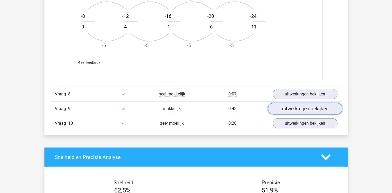
click at [283, 109] on link "uitwerkingen bekijken" at bounding box center [305, 109] width 74 height 12
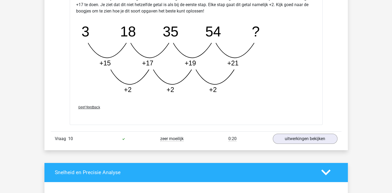
scroll to position [1758, 0]
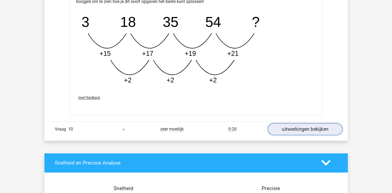
click at [312, 131] on link "uitwerkingen bekijken" at bounding box center [305, 130] width 74 height 12
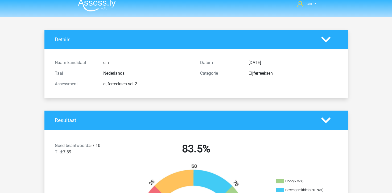
scroll to position [0, 0]
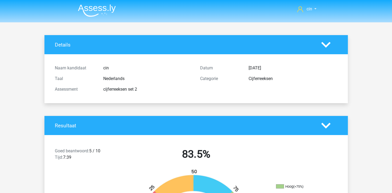
click at [90, 9] on img at bounding box center [97, 10] width 38 height 13
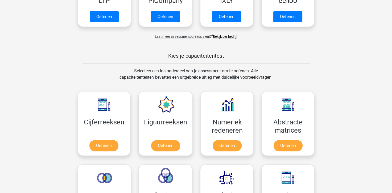
scroll to position [186, 0]
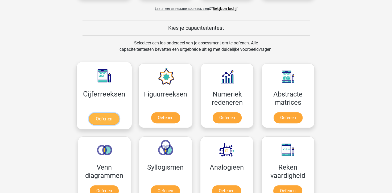
click at [89, 113] on link "Oefenen" at bounding box center [104, 119] width 30 height 12
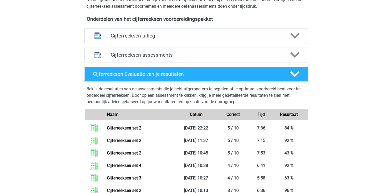
scroll to position [186, 0]
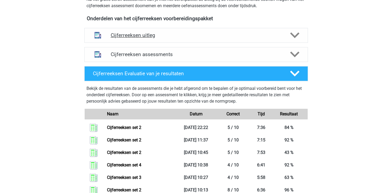
click at [155, 37] on div "Cijferreeksen uitleg" at bounding box center [196, 35] width 224 height 15
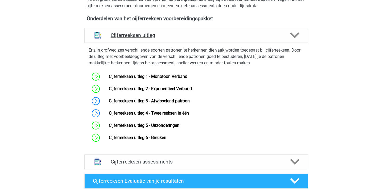
click at [154, 37] on div "Cijferreeksen uitleg" at bounding box center [196, 35] width 224 height 15
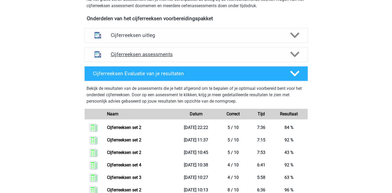
click at [156, 58] on h4 "Cijferreeksen assessments" at bounding box center [196, 54] width 171 height 6
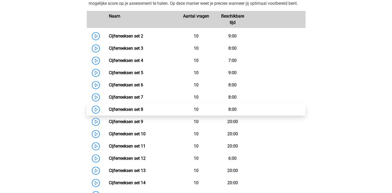
scroll to position [240, 0]
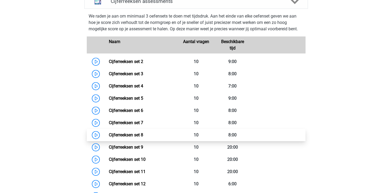
click at [134, 76] on link "Cijferreeksen set 3" at bounding box center [126, 73] width 34 height 5
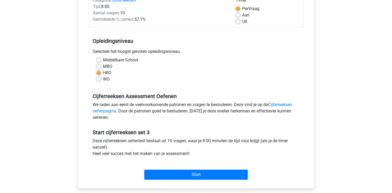
scroll to position [80, 0]
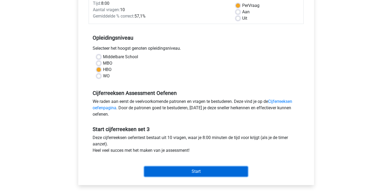
click at [199, 170] on input "Start" at bounding box center [196, 172] width 104 height 10
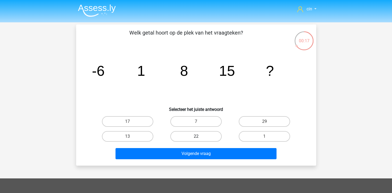
click at [201, 137] on label "22" at bounding box center [195, 136] width 51 height 11
click at [199, 137] on input "22" at bounding box center [197, 138] width 3 height 3
radio input "true"
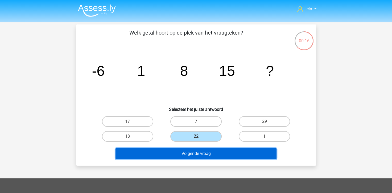
click at [201, 155] on button "Volgende vraag" at bounding box center [196, 153] width 161 height 11
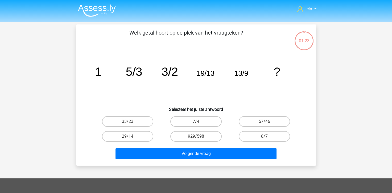
scroll to position [25, 0]
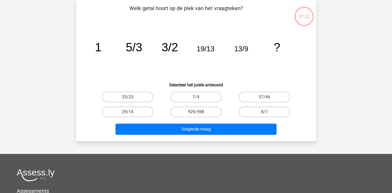
click at [111, 75] on icon "image/svg+xml 1 5/3 3/2 19/13 13/9 ?" at bounding box center [196, 52] width 215 height 54
click at [114, 97] on label "33/23" at bounding box center [127, 97] width 51 height 11
click at [128, 97] on input "33/23" at bounding box center [129, 98] width 3 height 3
radio input "true"
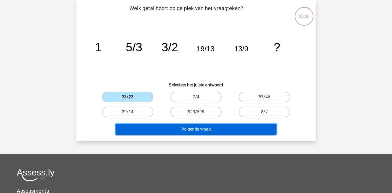
click at [174, 128] on button "Volgende vraag" at bounding box center [196, 129] width 161 height 11
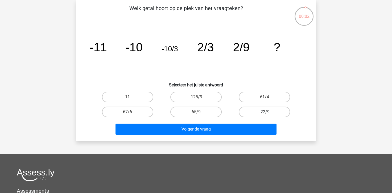
click at [279, 114] on label "-22/9" at bounding box center [264, 112] width 51 height 11
click at [268, 114] on input "-22/9" at bounding box center [266, 113] width 3 height 3
radio input "true"
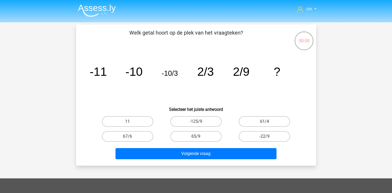
scroll to position [25, 0]
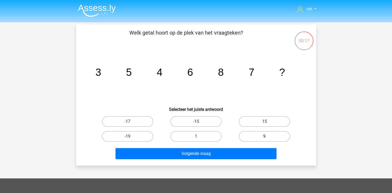
click at [249, 138] on label "9" at bounding box center [264, 136] width 51 height 11
click at [265, 138] on input "9" at bounding box center [266, 138] width 3 height 3
radio input "true"
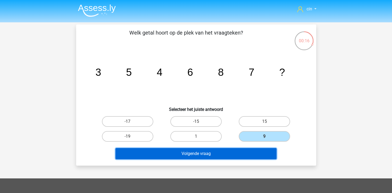
click at [244, 155] on button "Volgende vraag" at bounding box center [196, 153] width 161 height 11
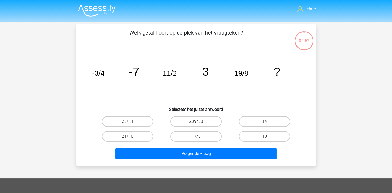
scroll to position [25, 0]
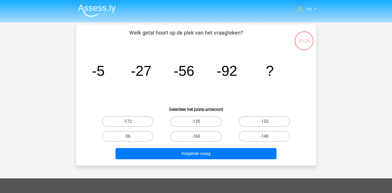
scroll to position [25, 0]
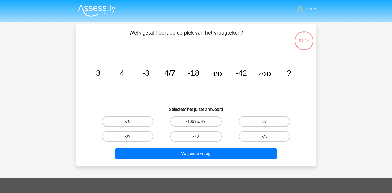
scroll to position [25, 0]
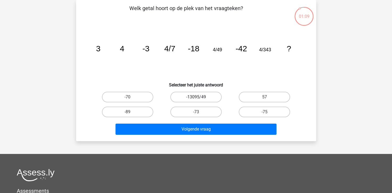
click at [196, 99] on input "-13095/49" at bounding box center [197, 98] width 3 height 3
radio input "true"
click at [188, 123] on div "Volgende vraag" at bounding box center [196, 129] width 223 height 18
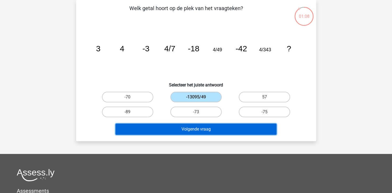
click at [187, 125] on button "Volgende vraag" at bounding box center [196, 129] width 161 height 11
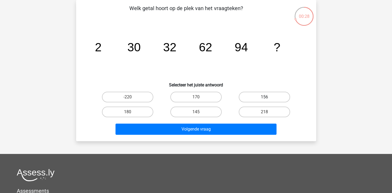
click at [249, 99] on label "156" at bounding box center [264, 97] width 51 height 11
click at [265, 99] on input "156" at bounding box center [266, 98] width 3 height 3
radio input "true"
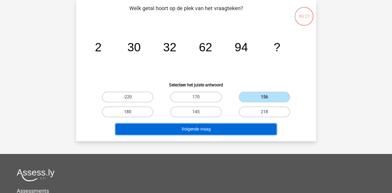
click at [213, 131] on button "Volgende vraag" at bounding box center [196, 129] width 161 height 11
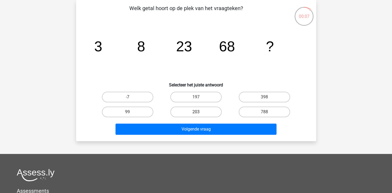
click at [172, 113] on label "203" at bounding box center [195, 112] width 51 height 11
click at [196, 113] on input "203" at bounding box center [197, 113] width 3 height 3
radio input "true"
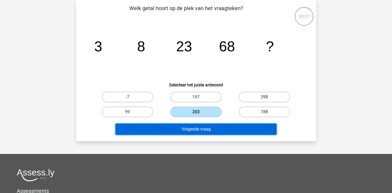
click at [173, 125] on button "Volgende vraag" at bounding box center [196, 129] width 161 height 11
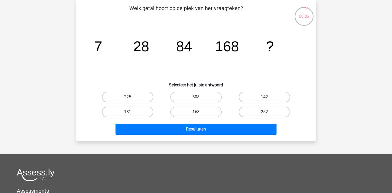
click at [184, 96] on label "308" at bounding box center [195, 97] width 51 height 11
click at [196, 97] on input "308" at bounding box center [197, 98] width 3 height 3
radio input "true"
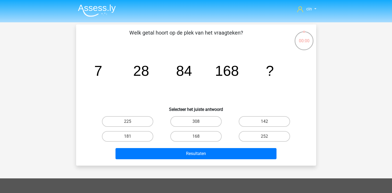
scroll to position [25, 0]
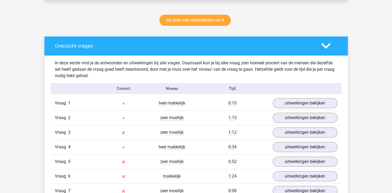
scroll to position [293, 0]
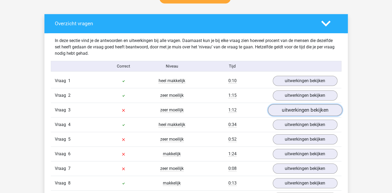
click at [288, 112] on link "uitwerkingen bekijken" at bounding box center [305, 111] width 74 height 12
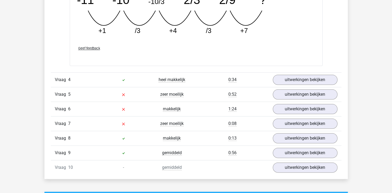
scroll to position [586, 0]
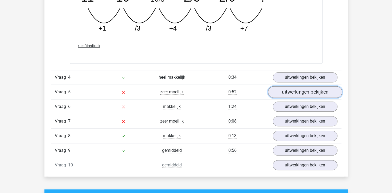
click at [288, 92] on link "uitwerkingen bekijken" at bounding box center [305, 92] width 74 height 12
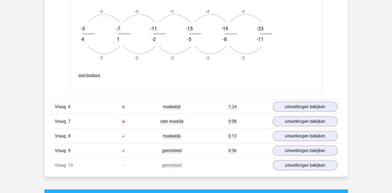
scroll to position [959, 0]
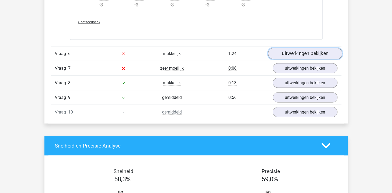
click at [297, 51] on link "uitwerkingen bekijken" at bounding box center [305, 54] width 74 height 12
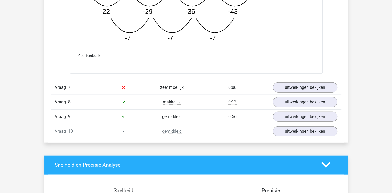
scroll to position [1225, 0]
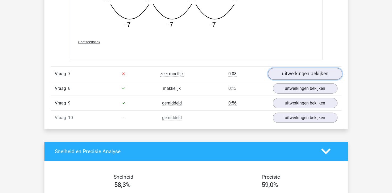
click at [308, 72] on link "uitwerkingen bekijken" at bounding box center [305, 74] width 74 height 12
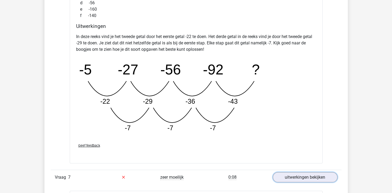
scroll to position [1119, 0]
